Goal: Transaction & Acquisition: Purchase product/service

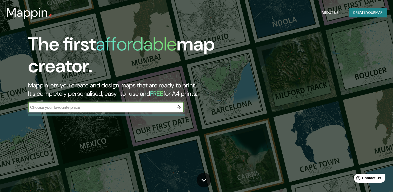
click at [366, 10] on button "Create your map" at bounding box center [368, 13] width 38 height 10
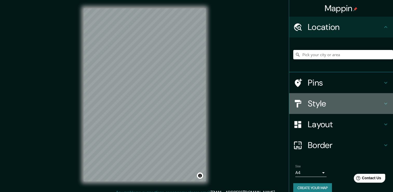
click at [314, 105] on h4 "Style" at bounding box center [345, 103] width 75 height 10
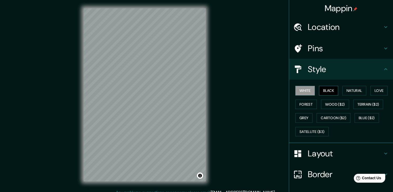
click at [319, 88] on button "Black" at bounding box center [329, 91] width 20 height 10
click at [347, 90] on button "Natural" at bounding box center [355, 91] width 24 height 10
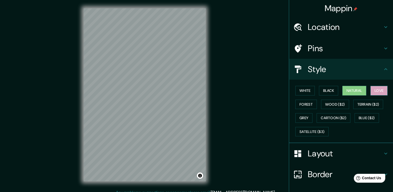
click at [374, 90] on button "Love" at bounding box center [379, 91] width 17 height 10
click at [304, 104] on button "Forest" at bounding box center [307, 105] width 22 height 10
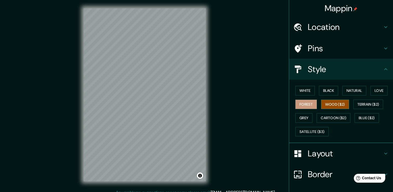
click at [341, 103] on button "Wood ($2)" at bounding box center [335, 105] width 28 height 10
click at [357, 101] on button "Terrain ($2)" at bounding box center [369, 105] width 30 height 10
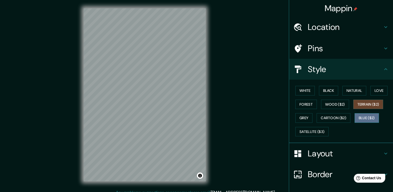
click at [362, 120] on button "Blue ($2)" at bounding box center [367, 118] width 24 height 10
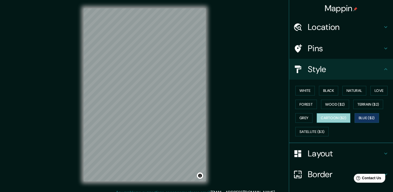
click at [330, 118] on button "Cartoon ($2)" at bounding box center [334, 118] width 34 height 10
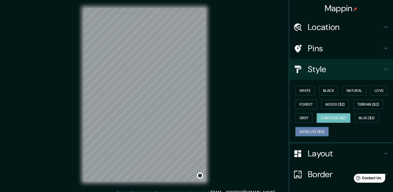
click at [309, 128] on button "Satellite ($3)" at bounding box center [312, 132] width 33 height 10
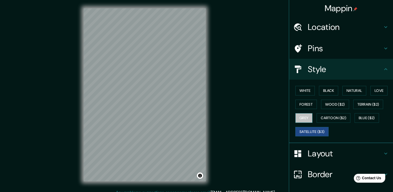
click at [303, 120] on button "Grey" at bounding box center [304, 118] width 17 height 10
click at [338, 103] on button "Wood ($2)" at bounding box center [335, 105] width 28 height 10
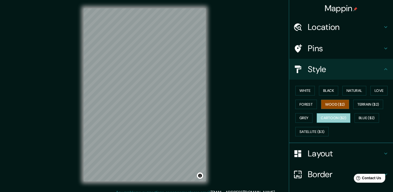
click at [337, 117] on button "Cartoon ($2)" at bounding box center [334, 118] width 34 height 10
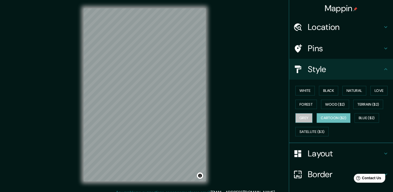
click at [301, 118] on button "Grey" at bounding box center [304, 118] width 17 height 10
click at [302, 105] on button "Forest" at bounding box center [307, 105] width 22 height 10
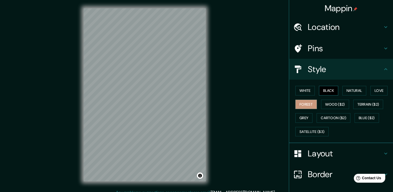
click at [327, 91] on button "Black" at bounding box center [329, 91] width 20 height 10
click at [351, 91] on button "Natural" at bounding box center [355, 91] width 24 height 10
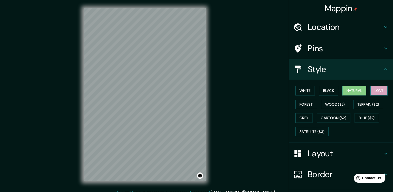
click at [375, 90] on button "Love" at bounding box center [379, 91] width 17 height 10
click at [306, 91] on button "White" at bounding box center [306, 91] width 20 height 10
